Goal: Communication & Community: Participate in discussion

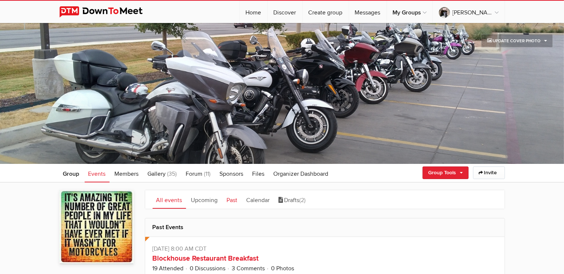
click at [231, 200] on link "Past" at bounding box center [232, 199] width 18 height 19
click at [251, 262] on link "Blockhouse Restaurant Breakfast" at bounding box center [206, 258] width 106 height 9
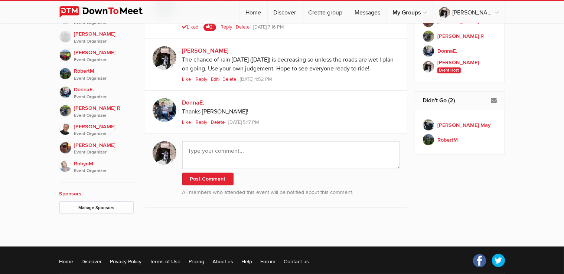
scroll to position [588, 0]
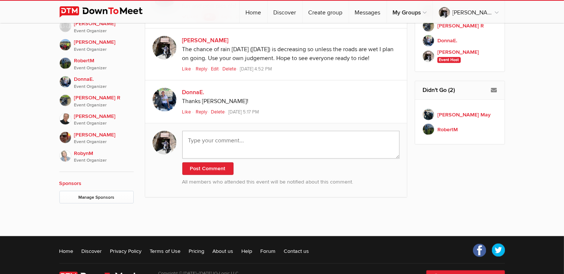
click at [346, 149] on textarea at bounding box center [291, 145] width 218 height 28
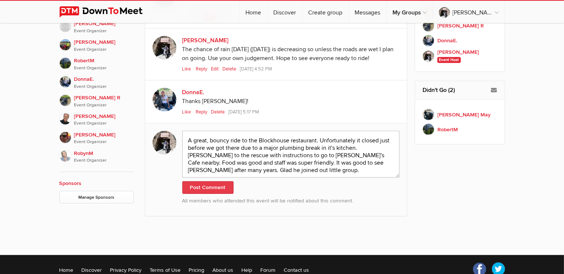
type textarea "A great, bouncy ride to the Blockhouse restaurant. Unfortunately it closed just…"
click at [214, 186] on button "Post Comment" at bounding box center [207, 188] width 51 height 13
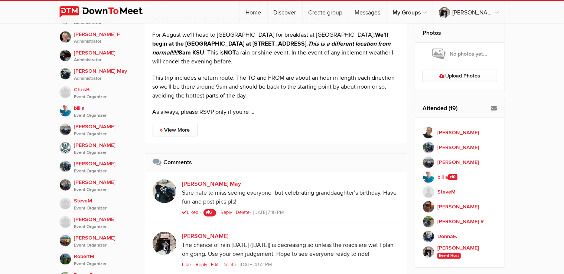
scroll to position [353, 0]
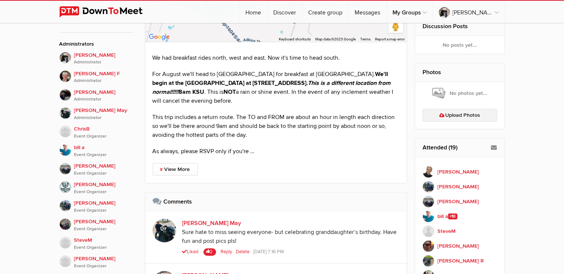
click at [482, 117] on link "Upload Photos" at bounding box center [459, 115] width 75 height 13
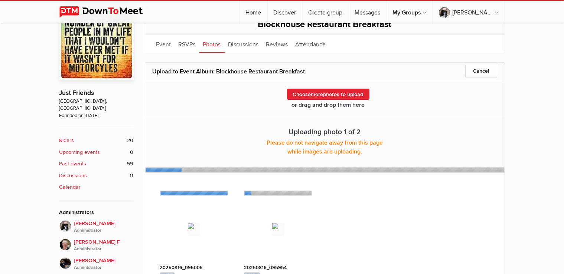
scroll to position [203, 0]
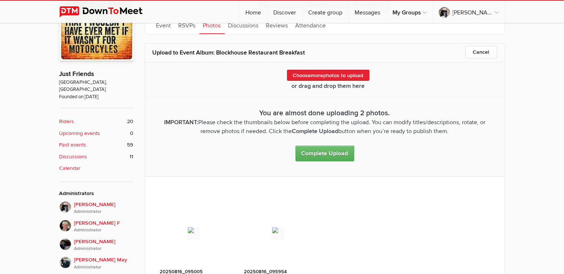
click at [339, 158] on link "Complete Upload" at bounding box center [324, 154] width 59 height 16
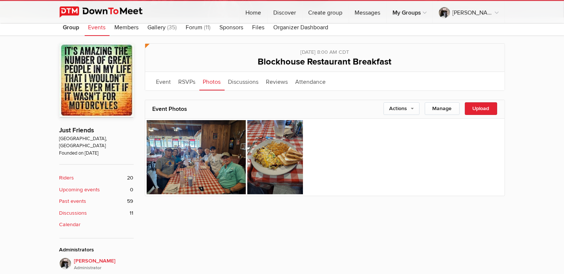
scroll to position [125, 0]
